Goal: Find specific page/section: Find specific page/section

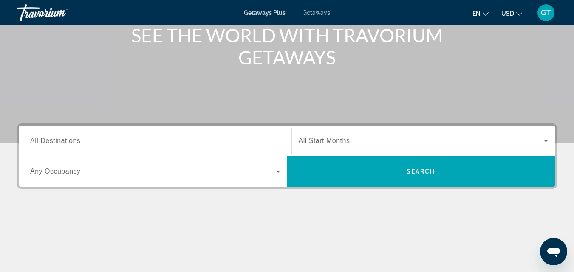
scroll to position [127, 0]
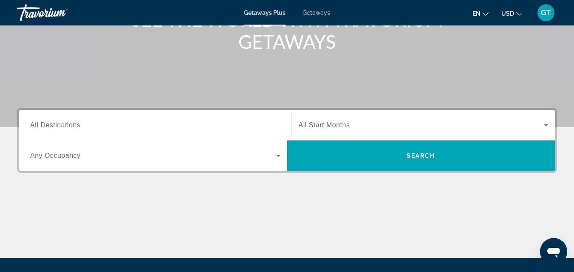
click at [486, 12] on icon "Change language" at bounding box center [486, 14] width 6 height 6
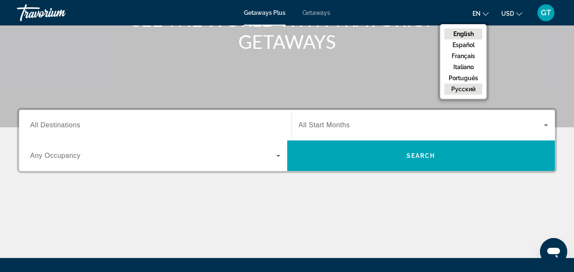
click at [464, 91] on button "русский" at bounding box center [463, 89] width 38 height 11
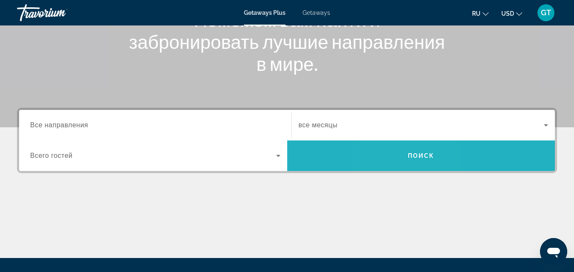
click at [400, 154] on span "Search widget" at bounding box center [421, 156] width 268 height 20
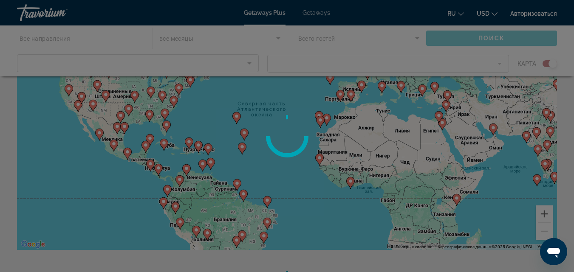
scroll to position [78, 0]
